Goal: Task Accomplishment & Management: Use online tool/utility

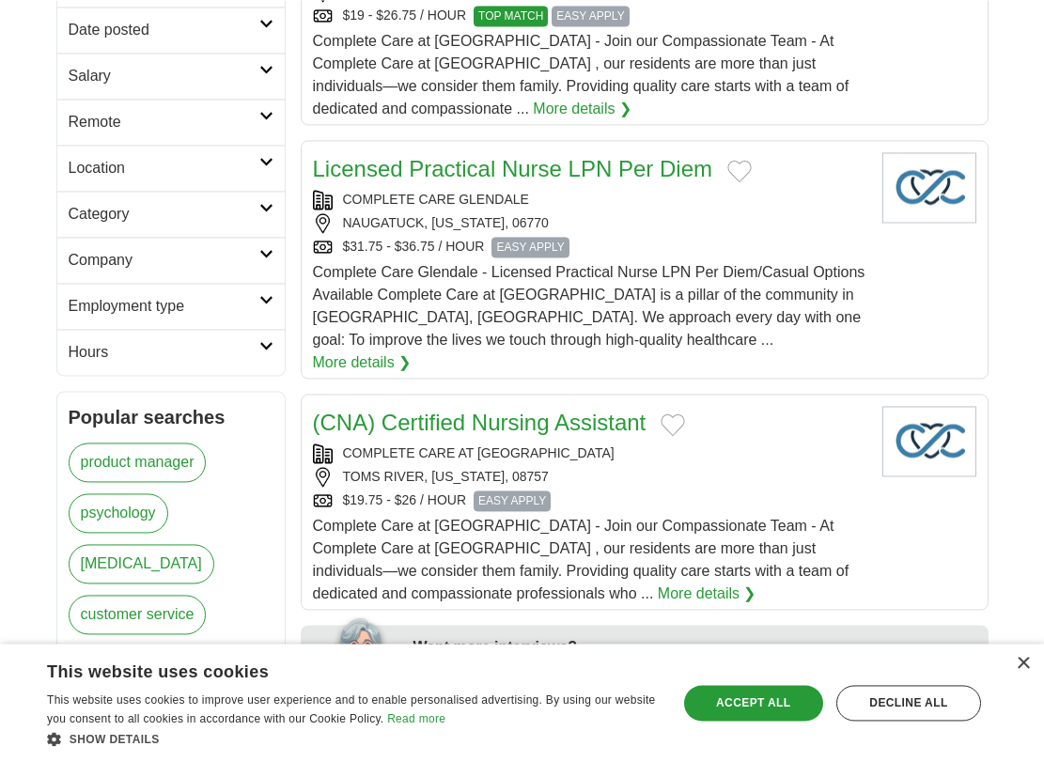
scroll to position [575, 0]
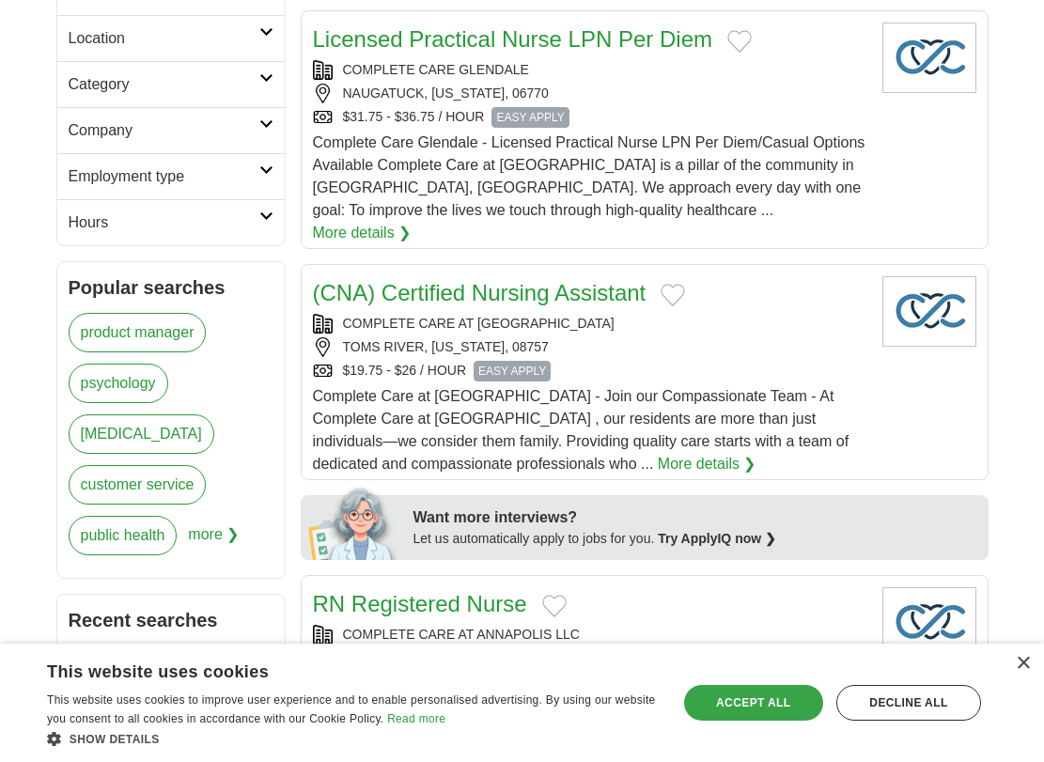
click at [742, 706] on div "Accept all" at bounding box center [753, 703] width 139 height 36
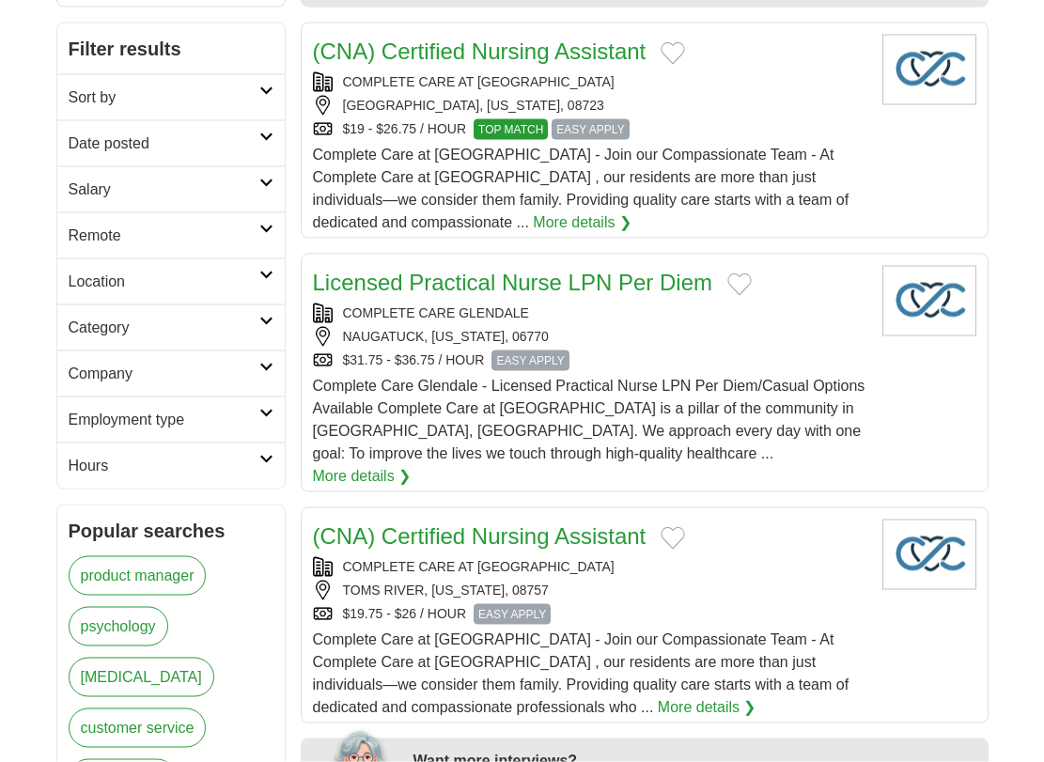
scroll to position [287, 0]
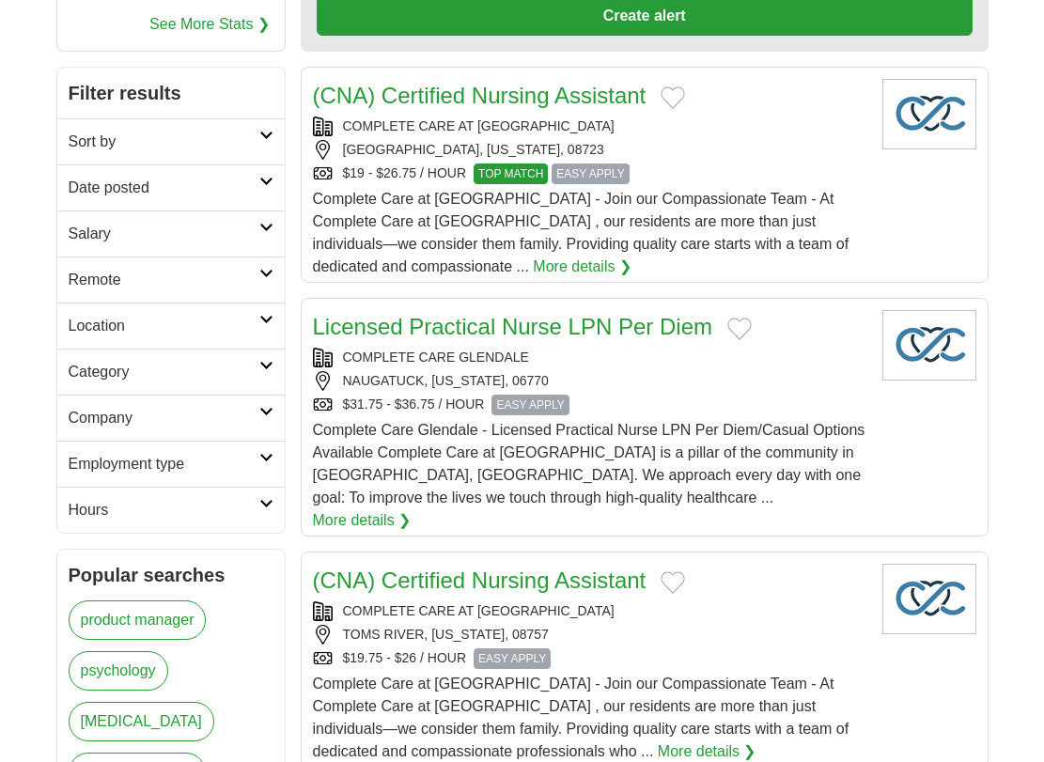
click at [260, 273] on icon at bounding box center [266, 273] width 14 height 9
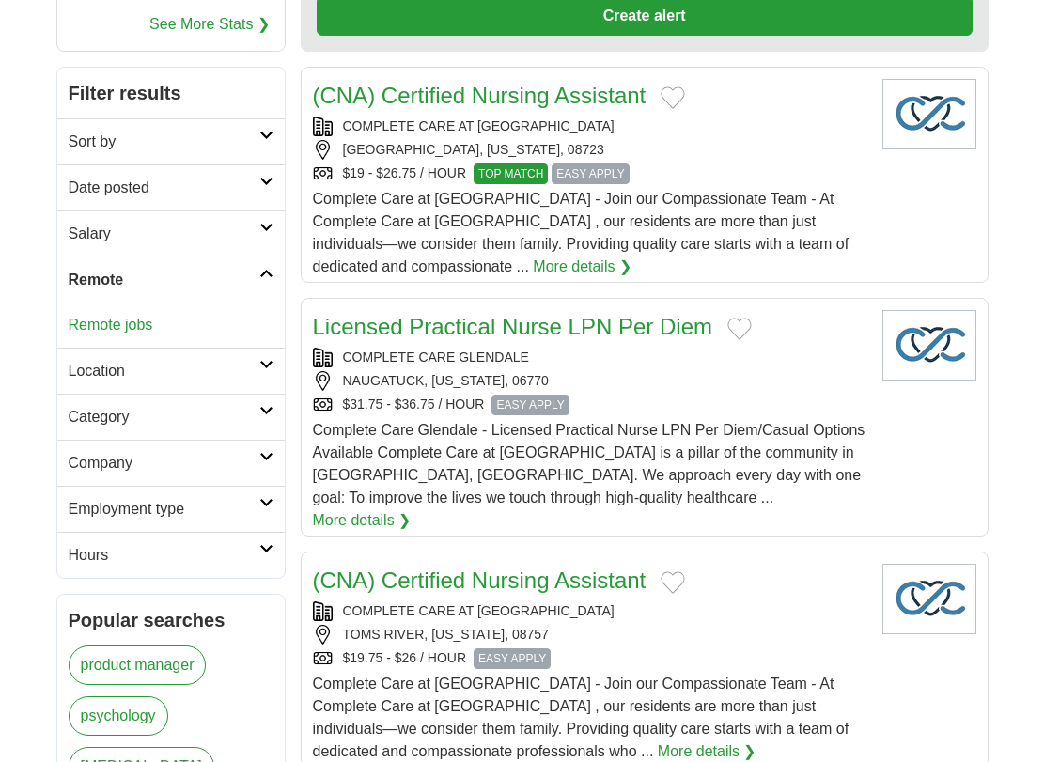
click at [260, 273] on icon at bounding box center [266, 273] width 14 height 9
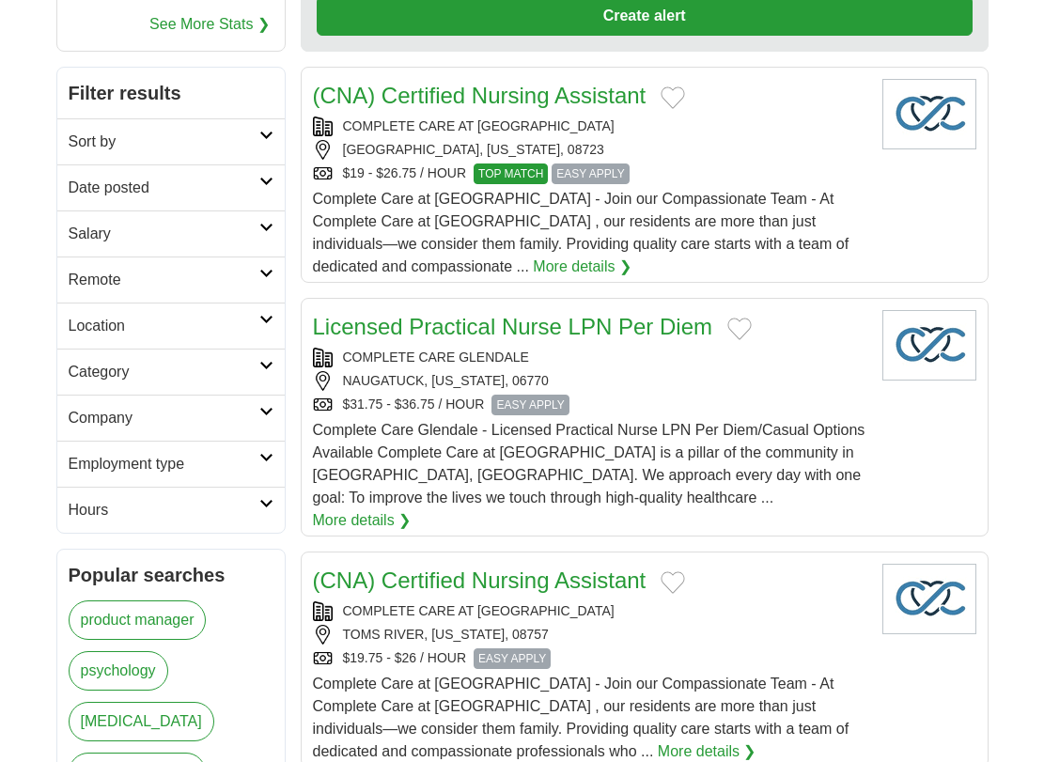
click at [263, 362] on icon at bounding box center [266, 365] width 14 height 9
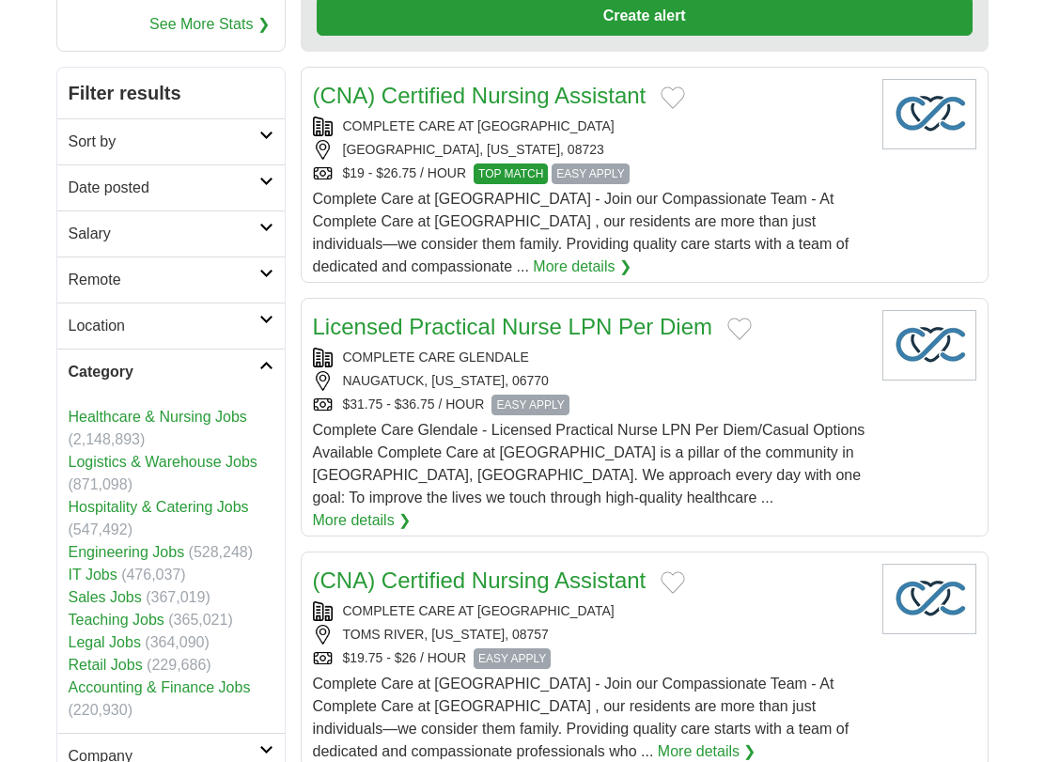
click at [263, 362] on icon at bounding box center [266, 365] width 14 height 9
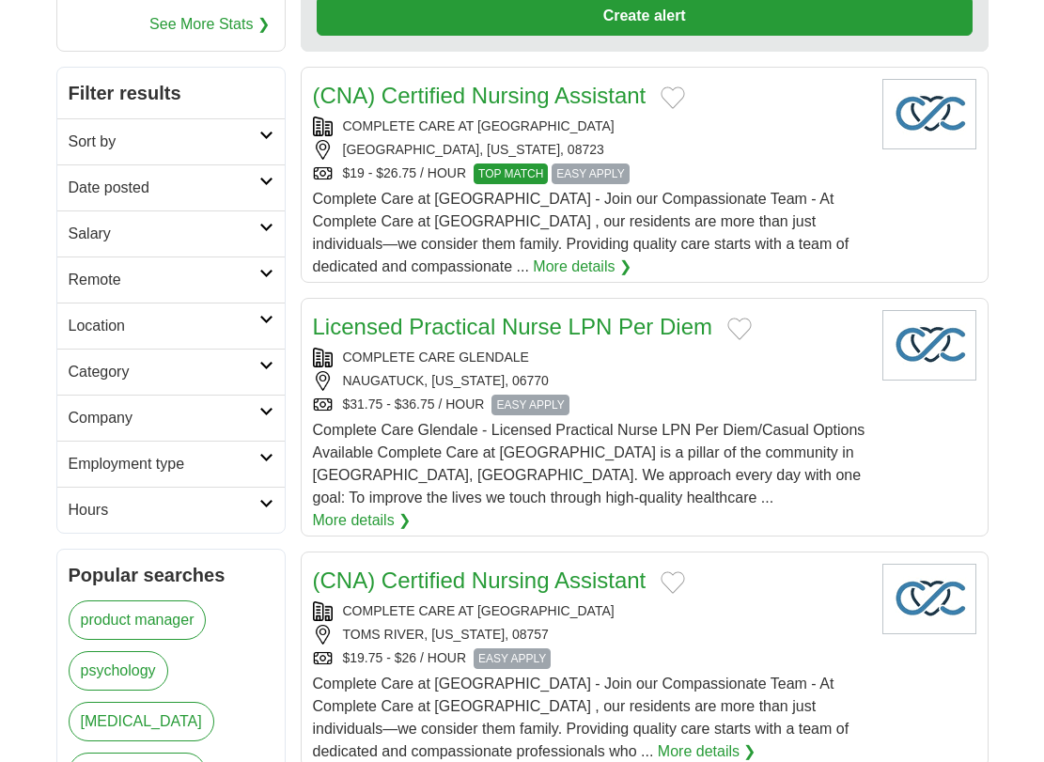
click at [261, 502] on icon at bounding box center [266, 503] width 14 height 9
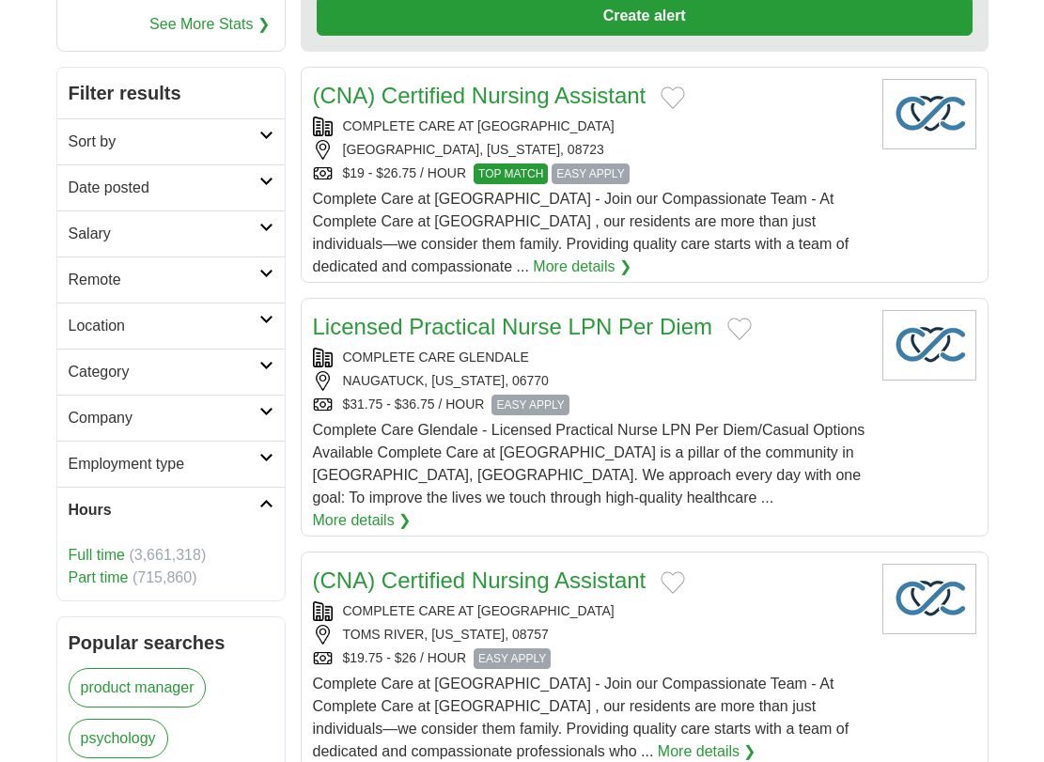
click at [89, 579] on link "Part time" at bounding box center [99, 577] width 60 height 16
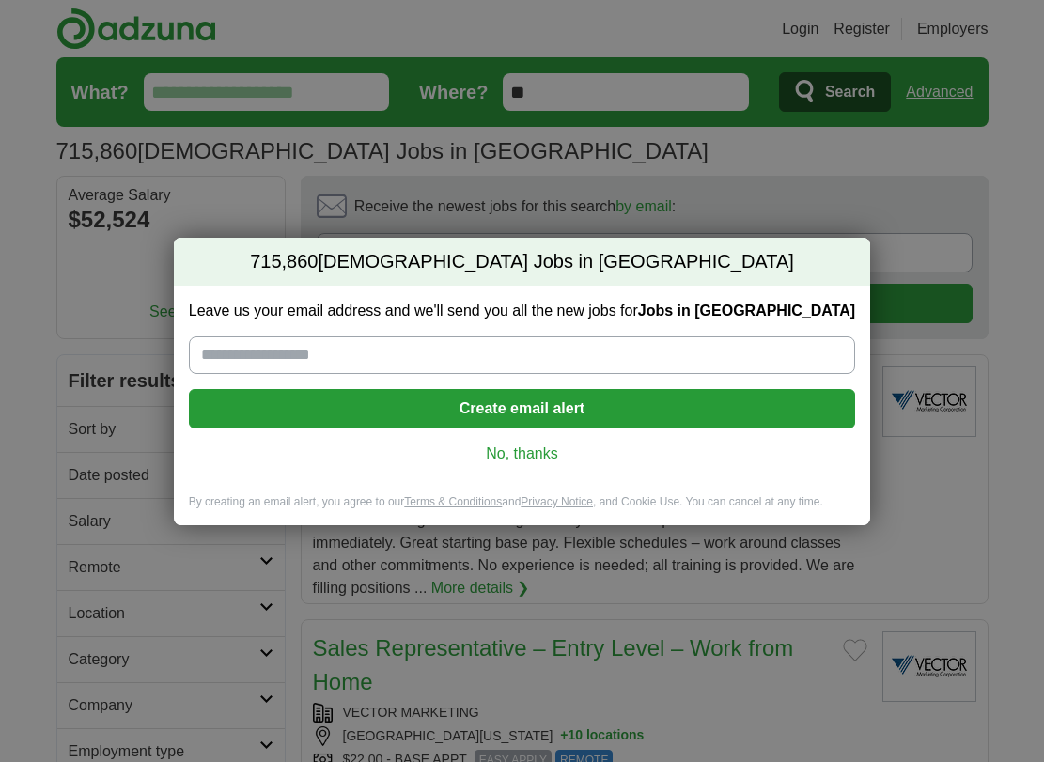
click at [497, 457] on link "No, thanks" at bounding box center [522, 453] width 636 height 21
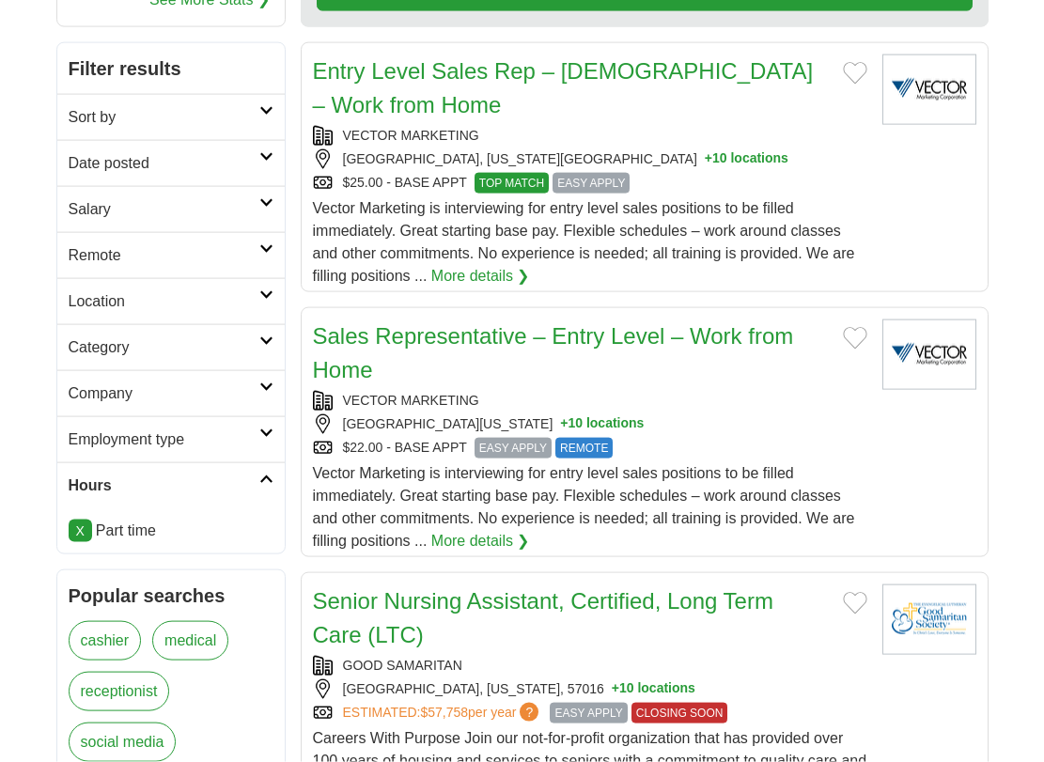
scroll to position [287, 0]
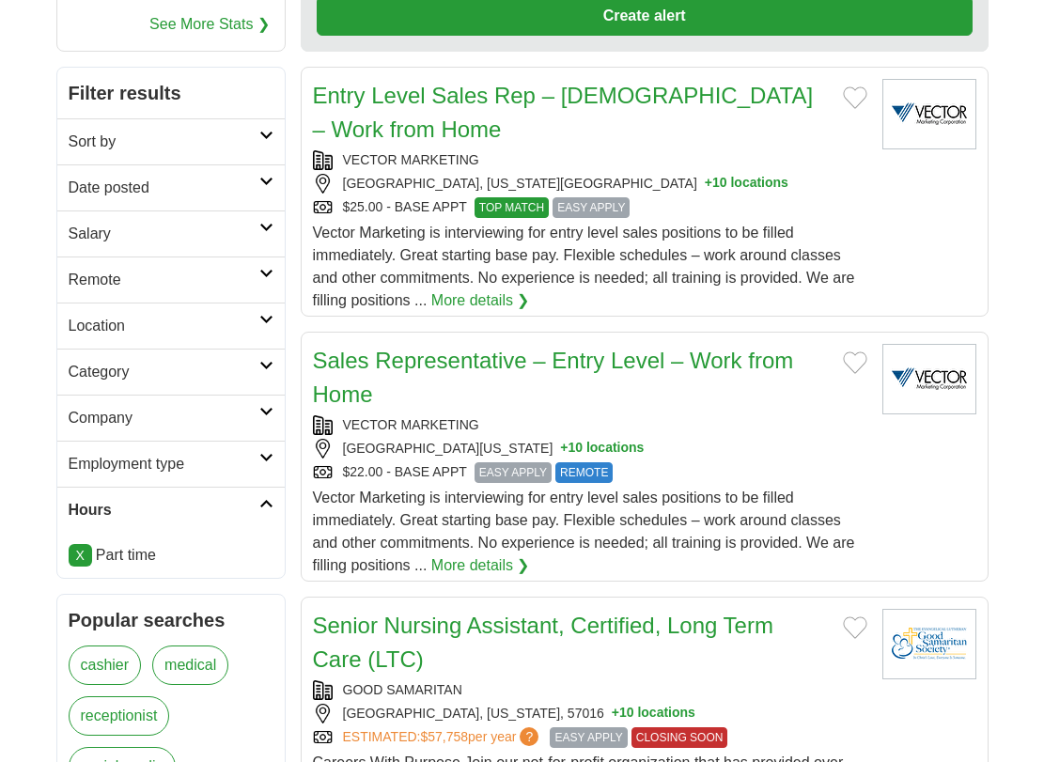
click at [258, 364] on h2 "Category" at bounding box center [164, 372] width 191 height 23
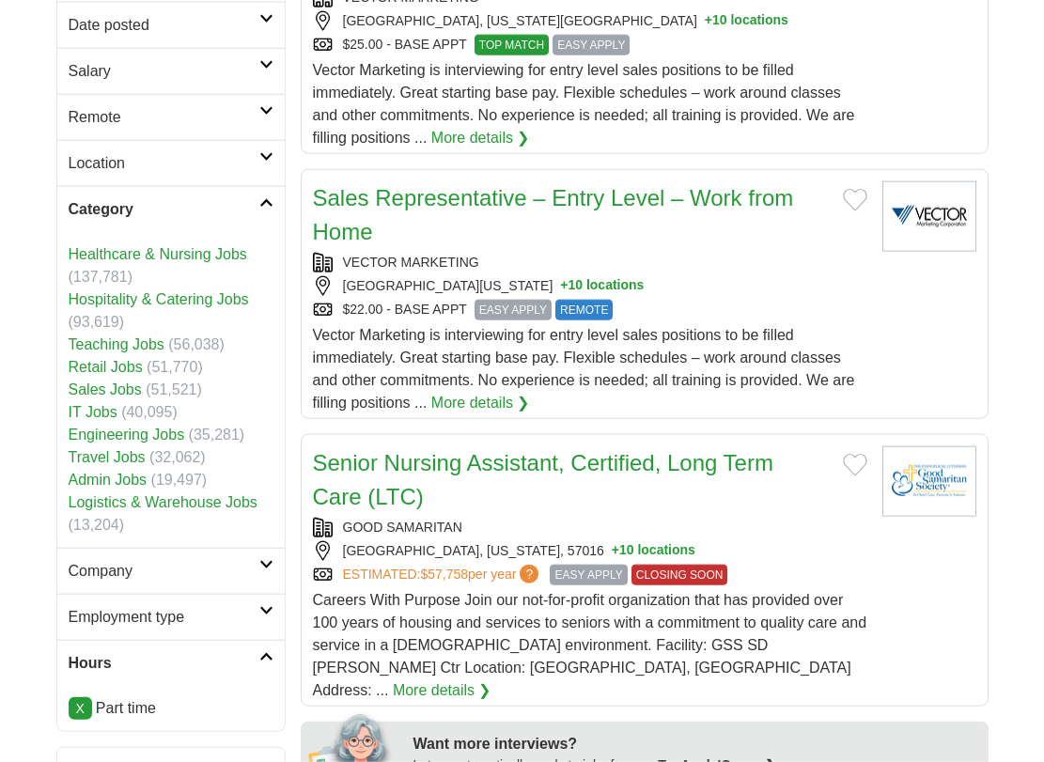
scroll to position [479, 0]
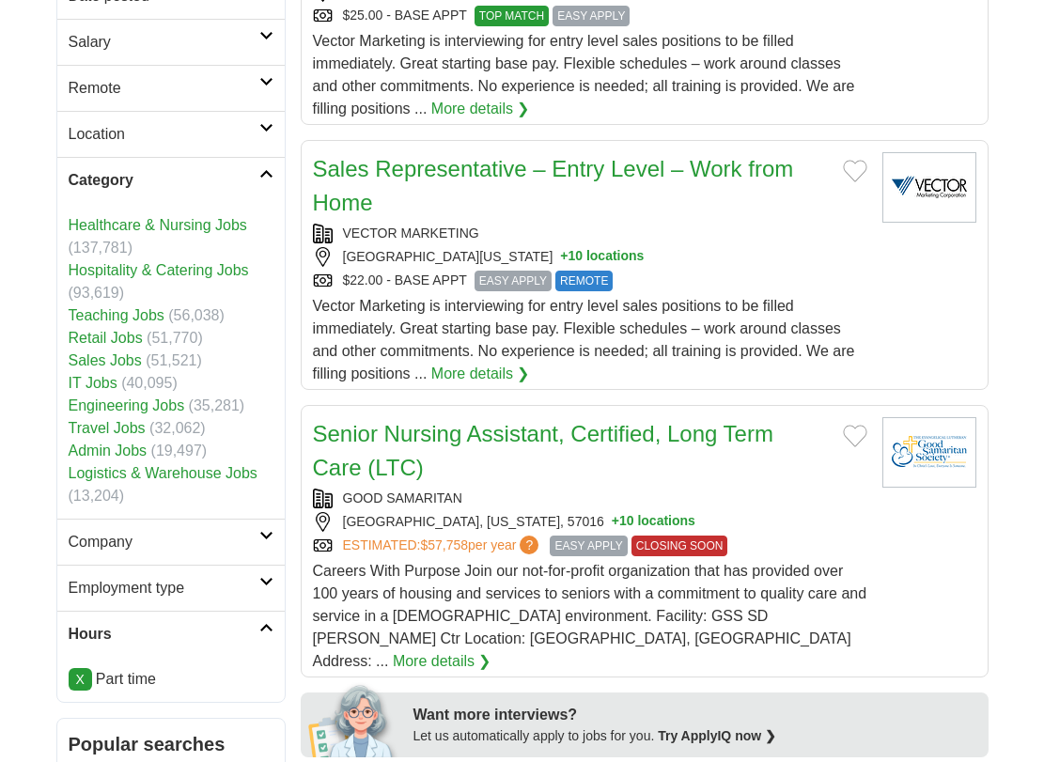
click at [120, 339] on link "Retail Jobs" at bounding box center [106, 338] width 74 height 16
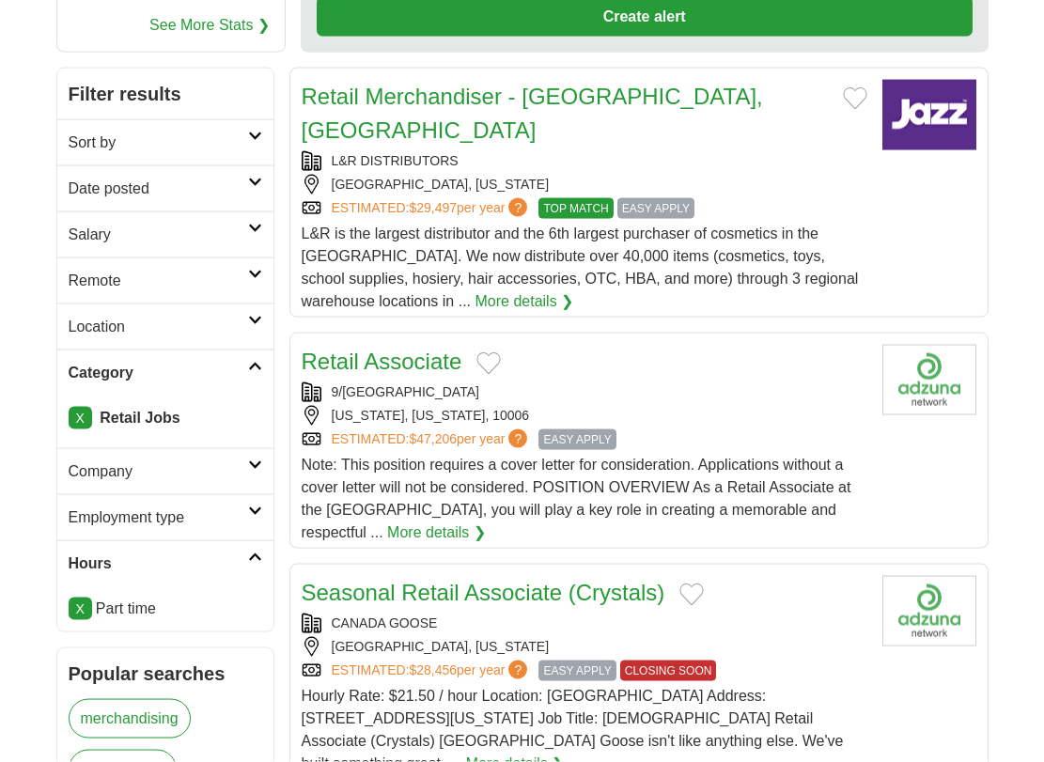
scroll to position [287, 0]
click at [255, 271] on icon at bounding box center [255, 273] width 14 height 9
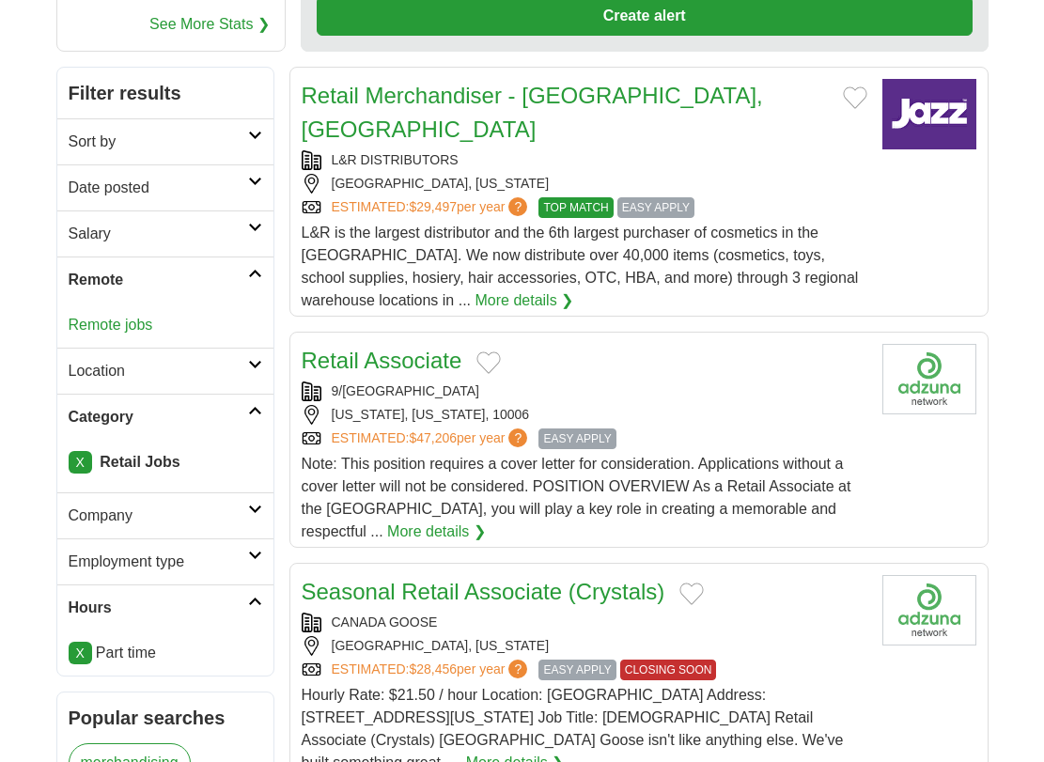
click at [255, 271] on icon at bounding box center [255, 273] width 14 height 9
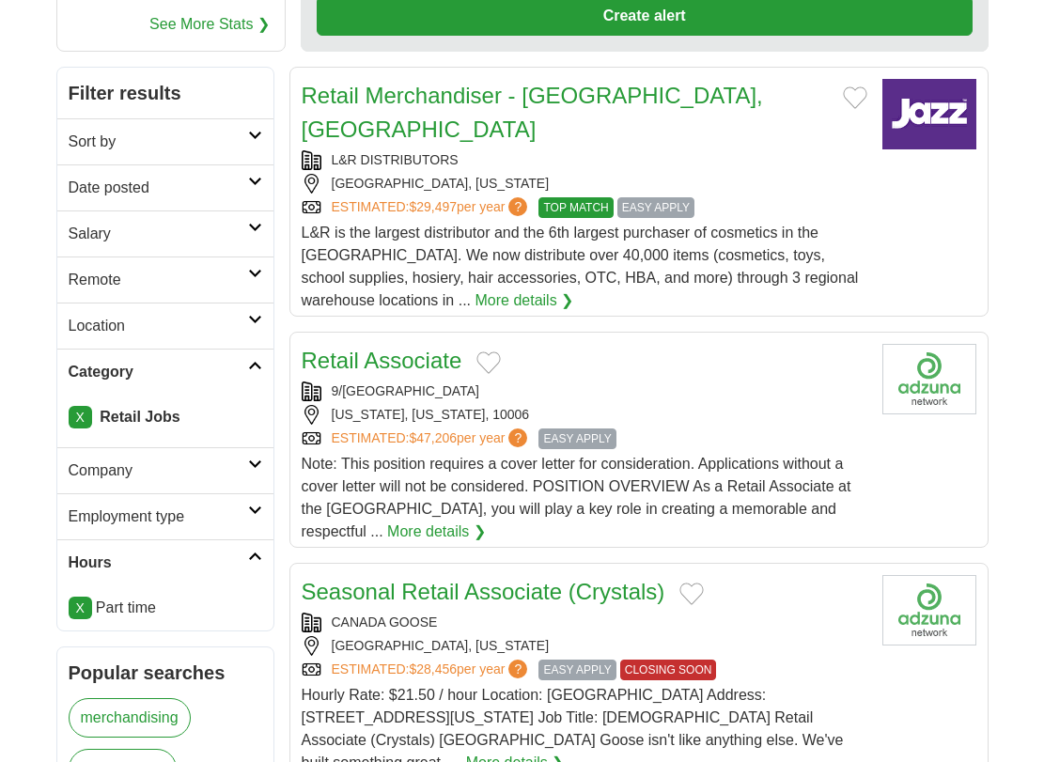
click at [252, 317] on icon at bounding box center [255, 319] width 14 height 9
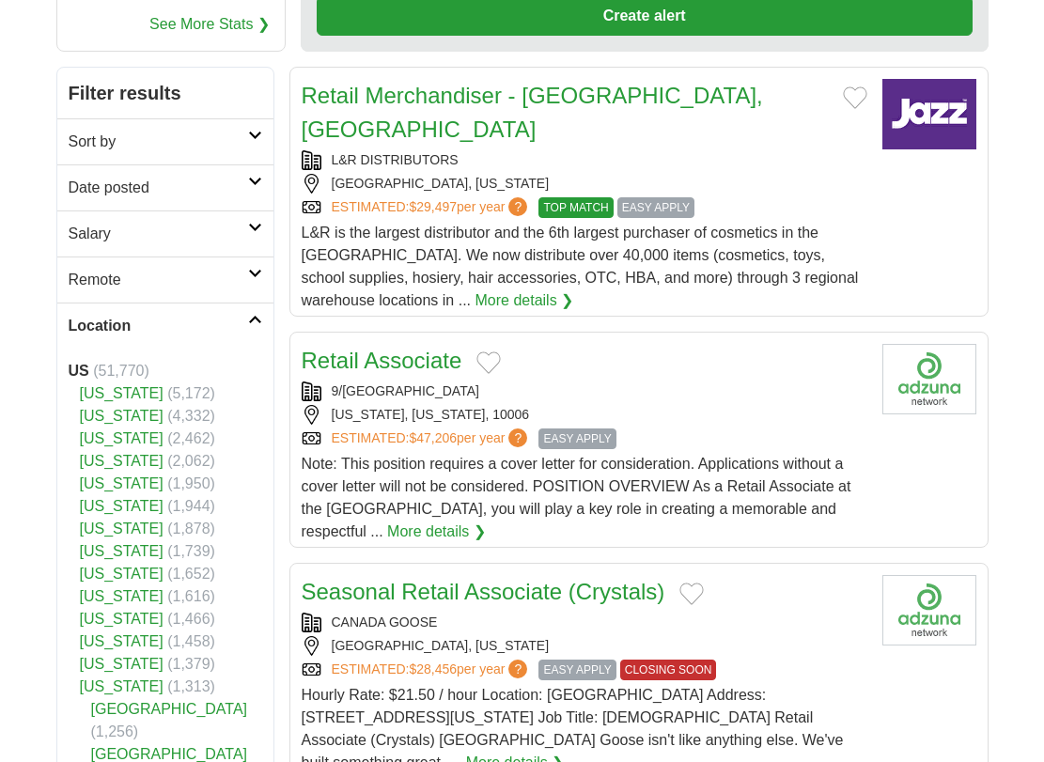
click at [103, 416] on link "[US_STATE]" at bounding box center [122, 416] width 84 height 16
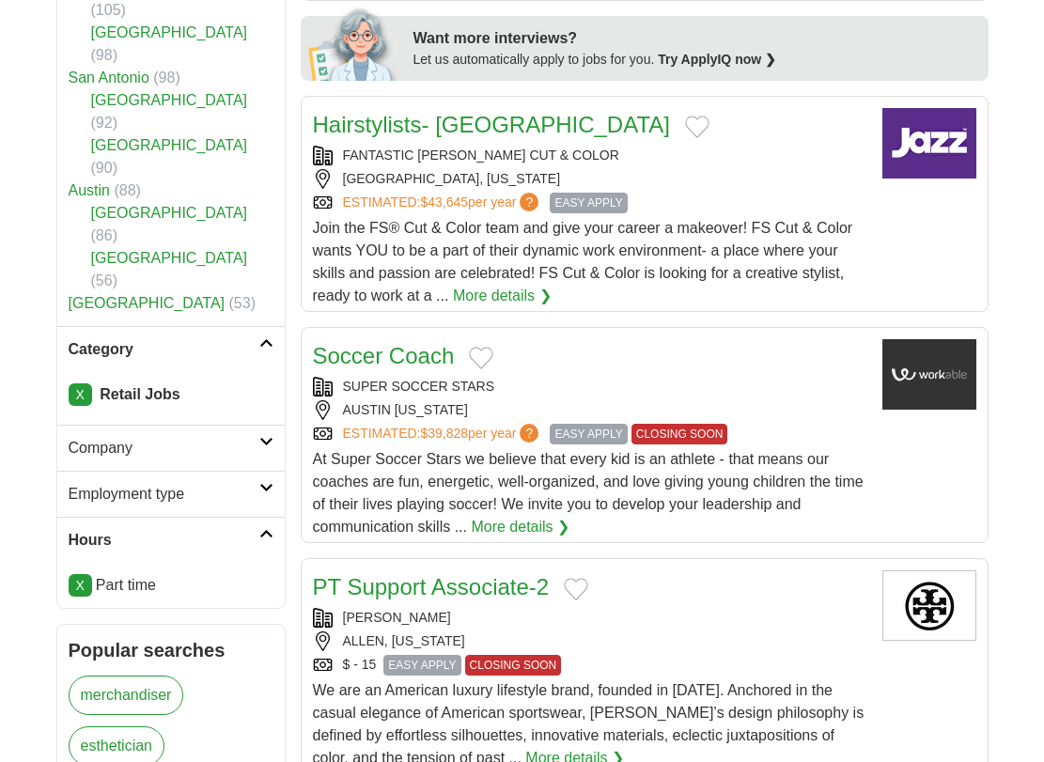
scroll to position [1150, 0]
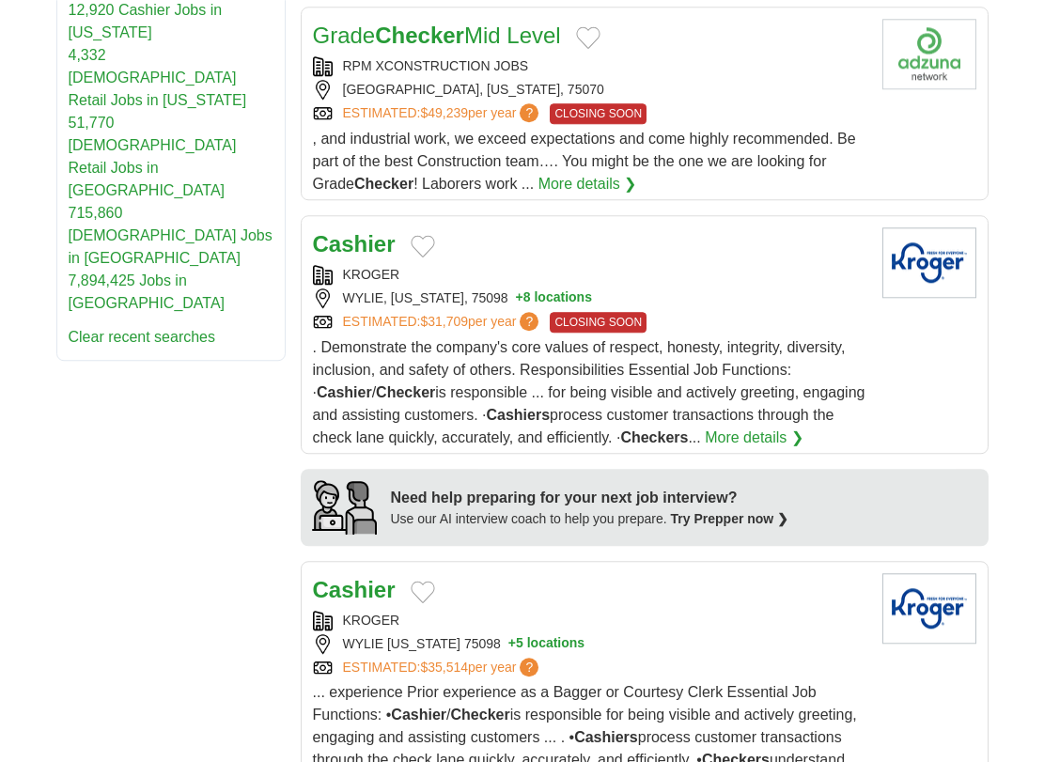
scroll to position [1437, 0]
